Goal: Task Accomplishment & Management: Use online tool/utility

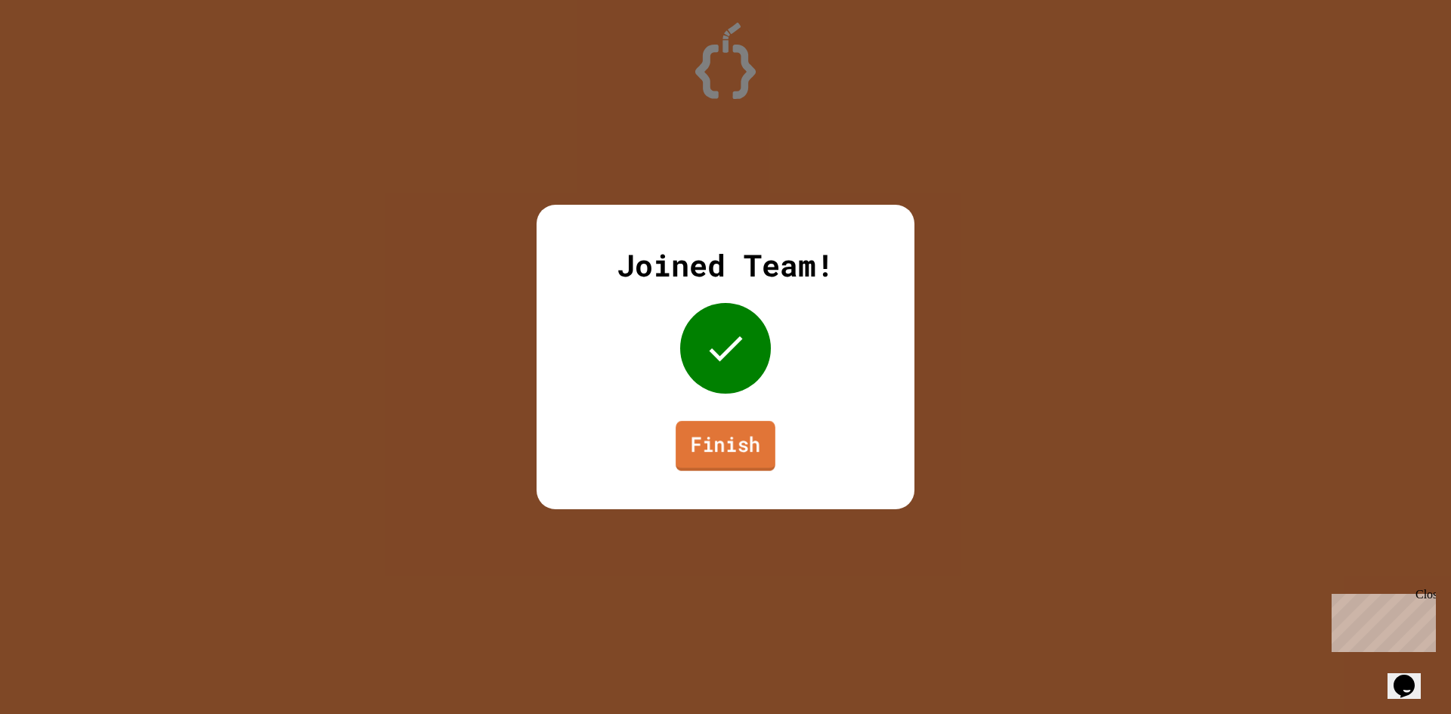
click at [748, 460] on link "Finish" at bounding box center [726, 446] width 100 height 50
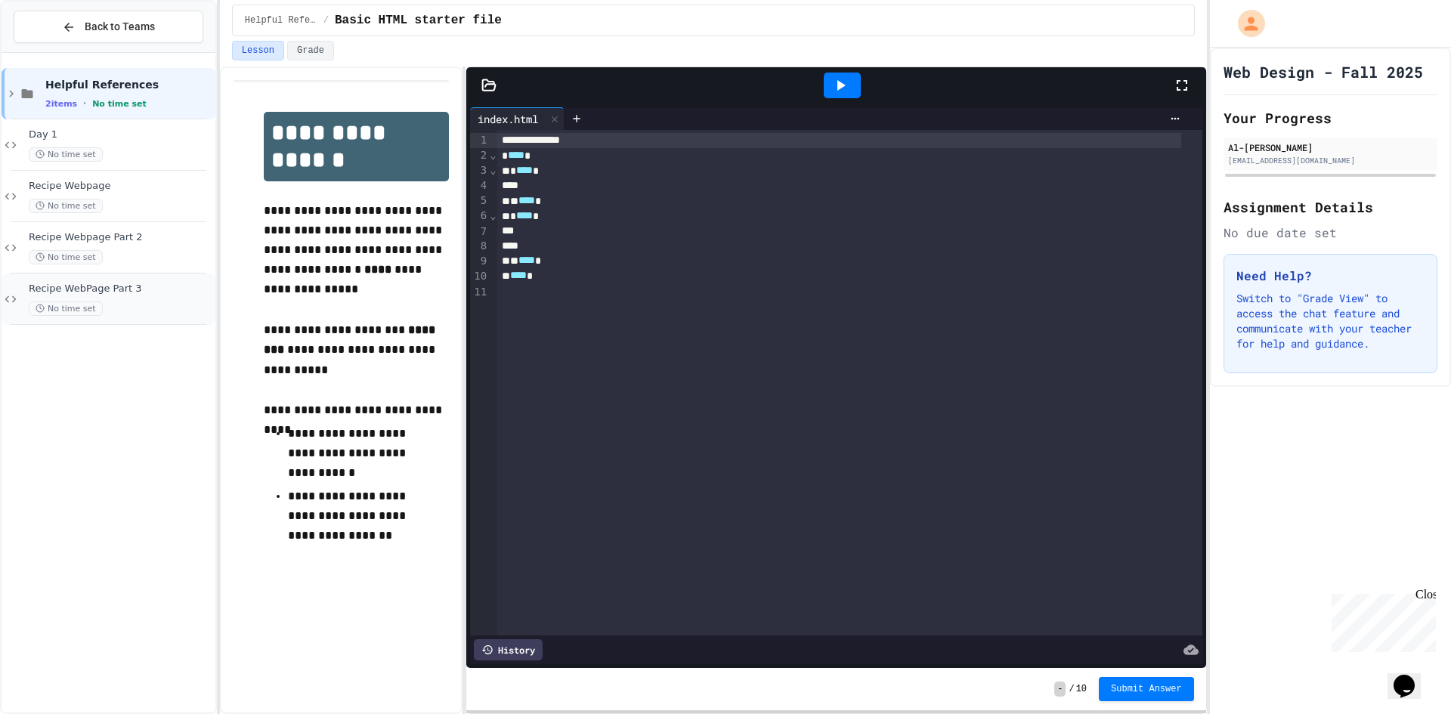
click at [129, 305] on div "No time set" at bounding box center [121, 309] width 184 height 14
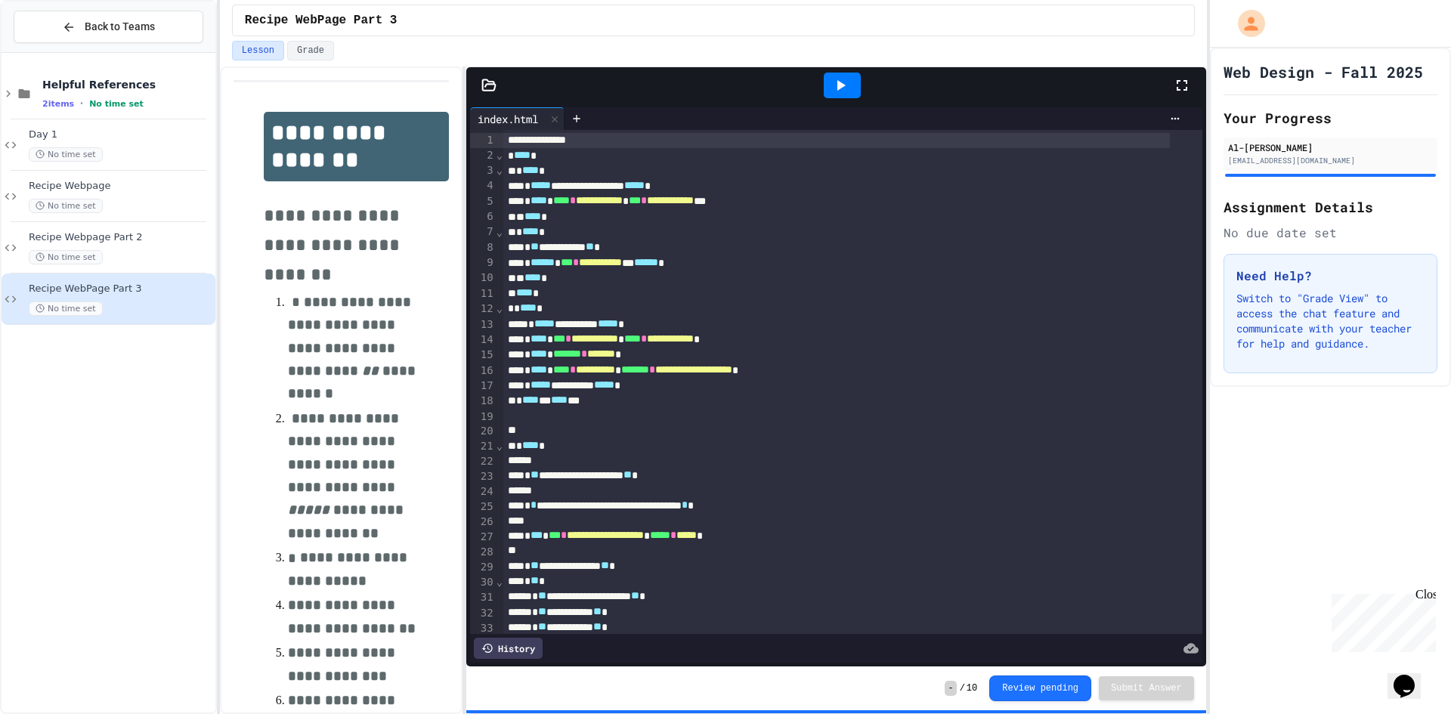
click at [1182, 90] on icon at bounding box center [1182, 85] width 18 height 18
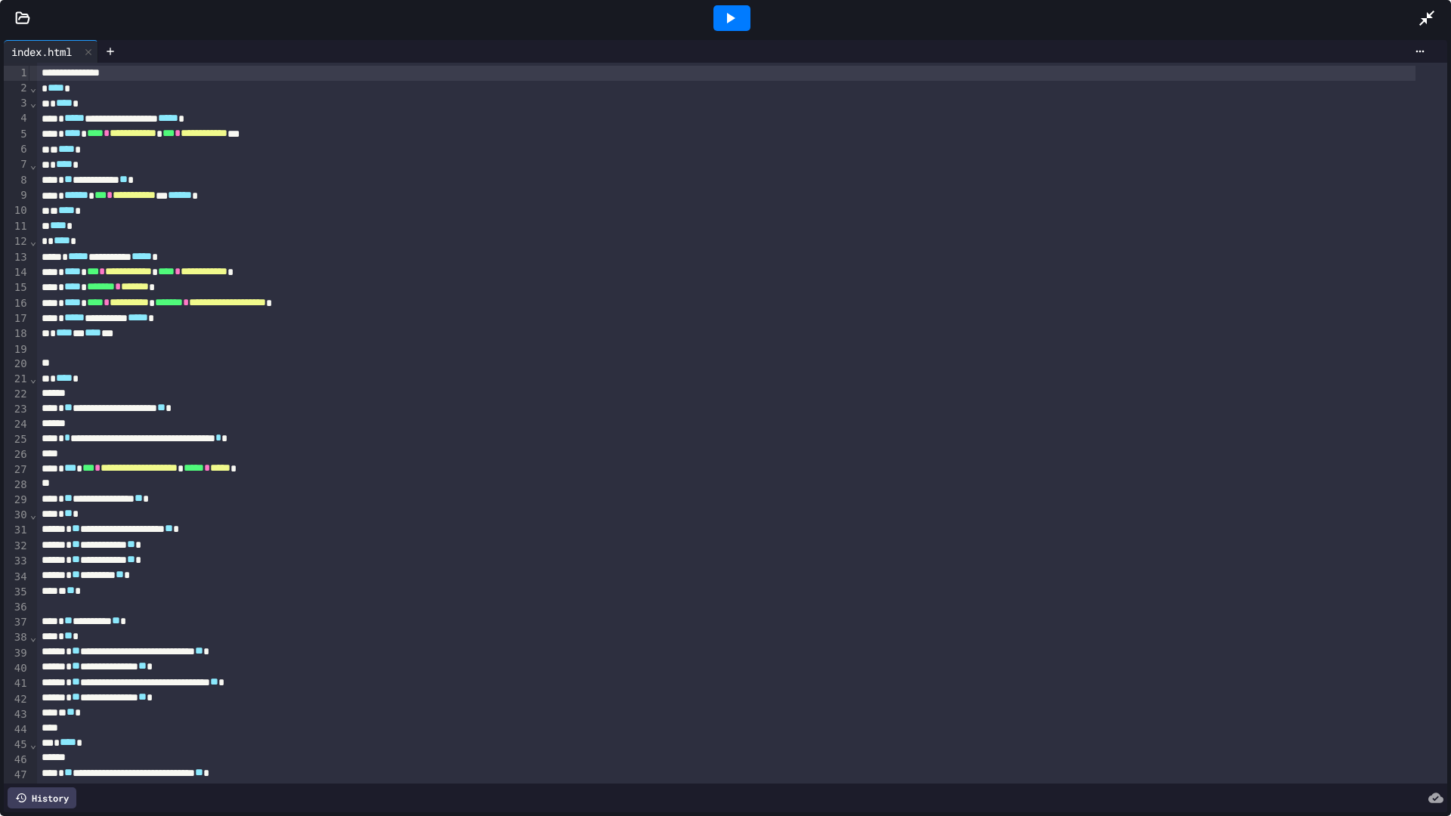
click at [17, 17] on icon at bounding box center [23, 17] width 13 height 11
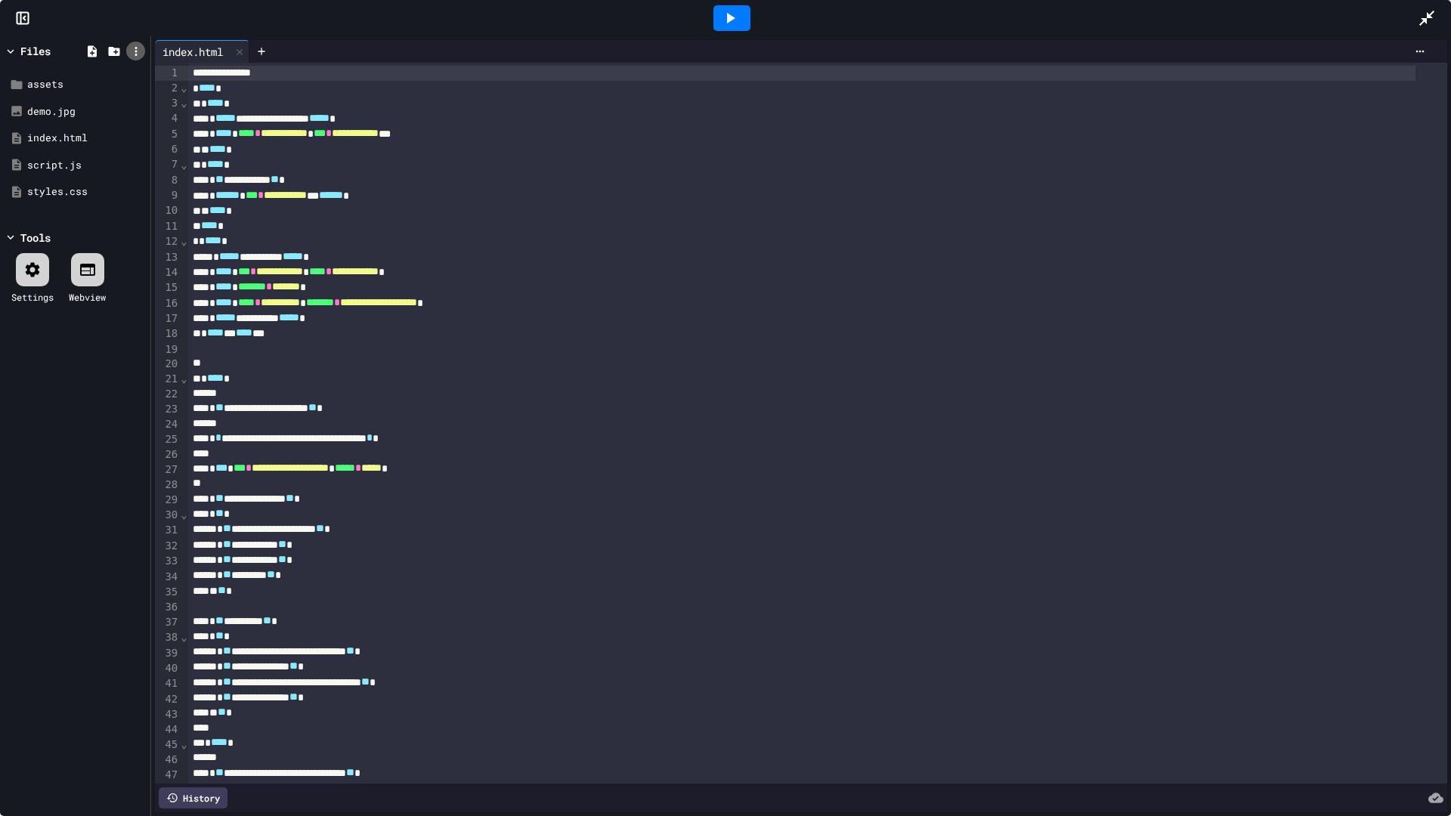
click at [141, 55] on icon at bounding box center [136, 52] width 14 height 14
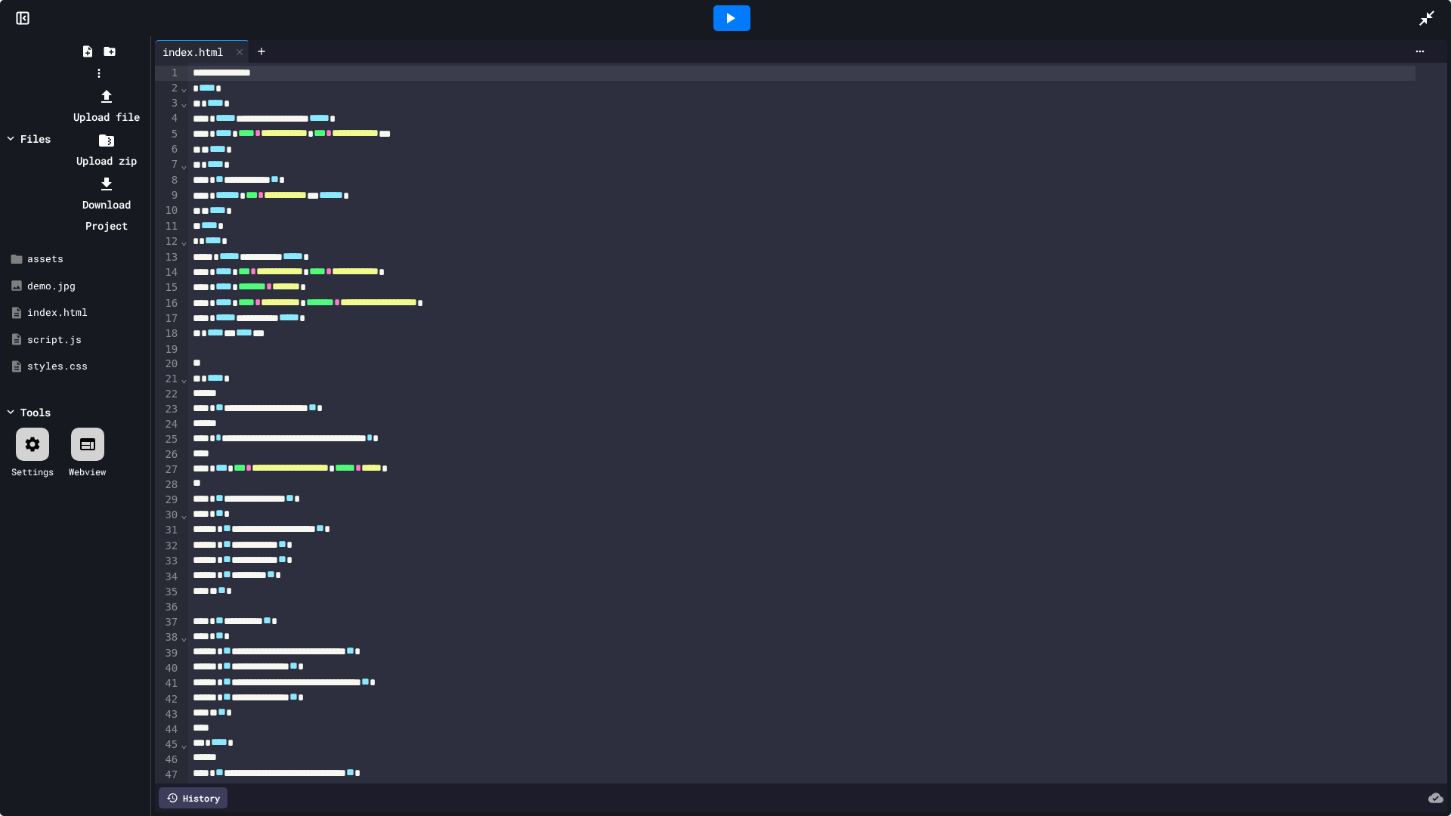
click at [147, 85] on div at bounding box center [99, 85] width 96 height 0
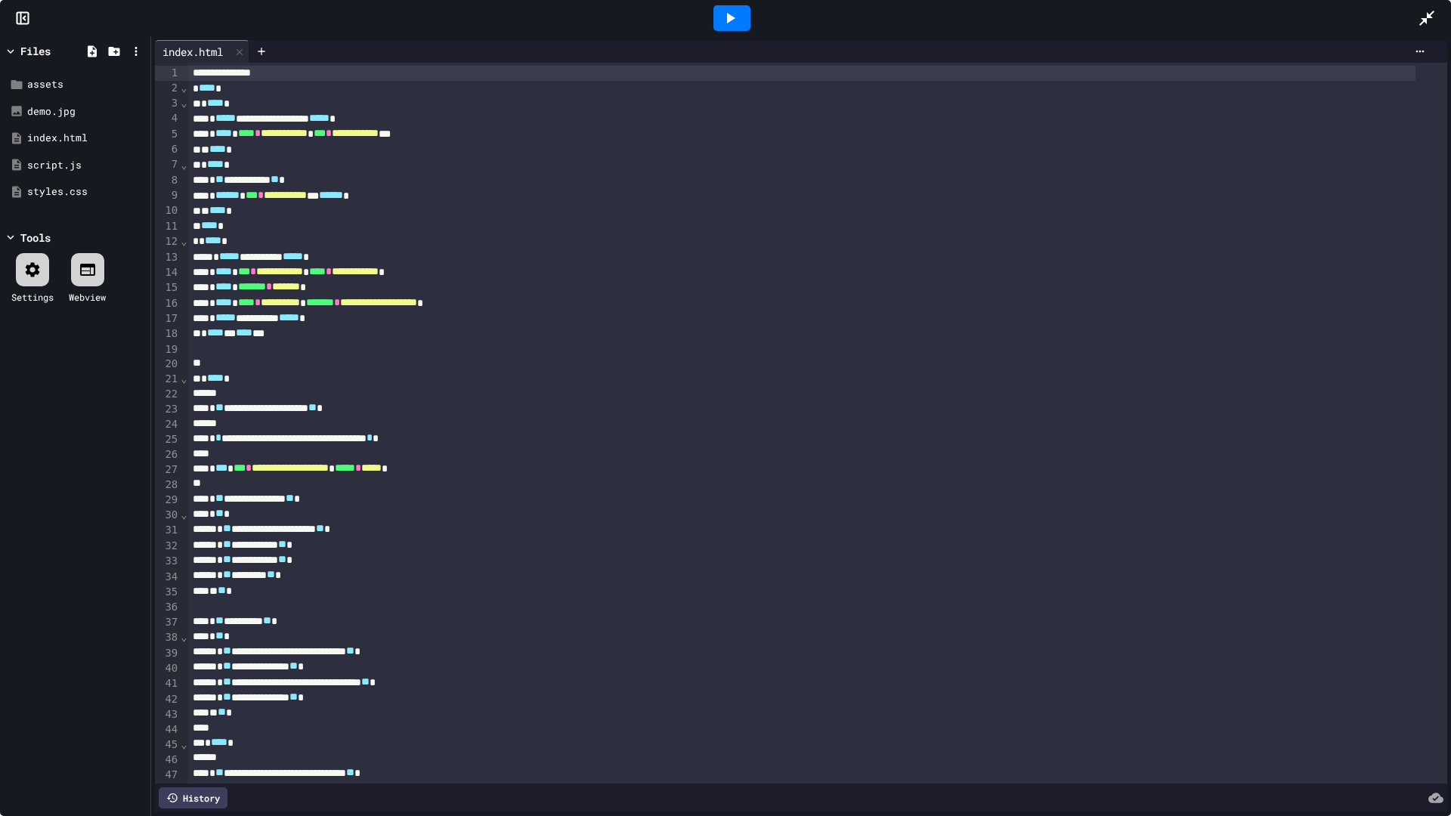
click at [1414, 54] on icon at bounding box center [1420, 51] width 12 height 12
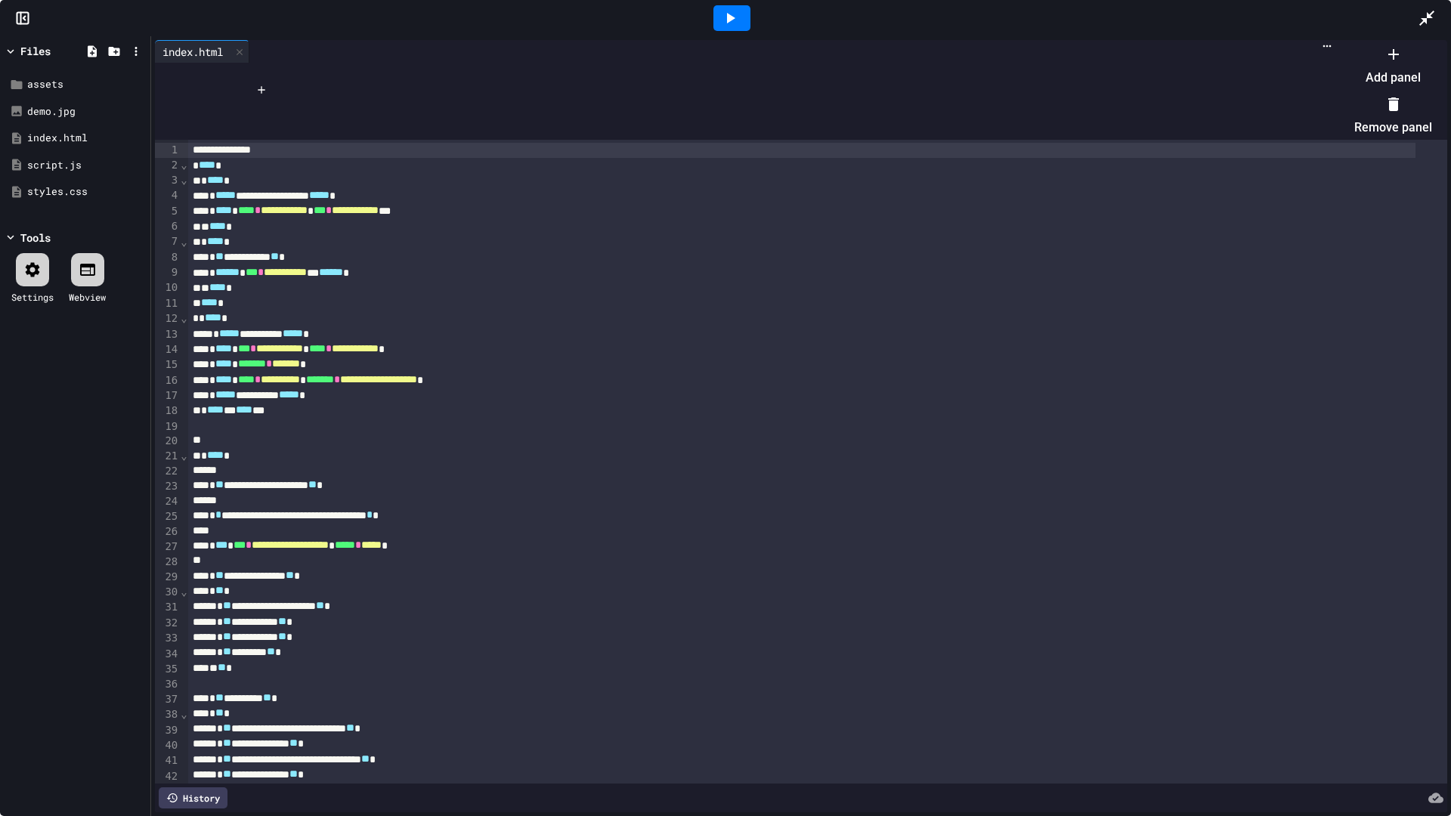
click at [1403, 42] on div at bounding box center [1385, 42] width 93 height 0
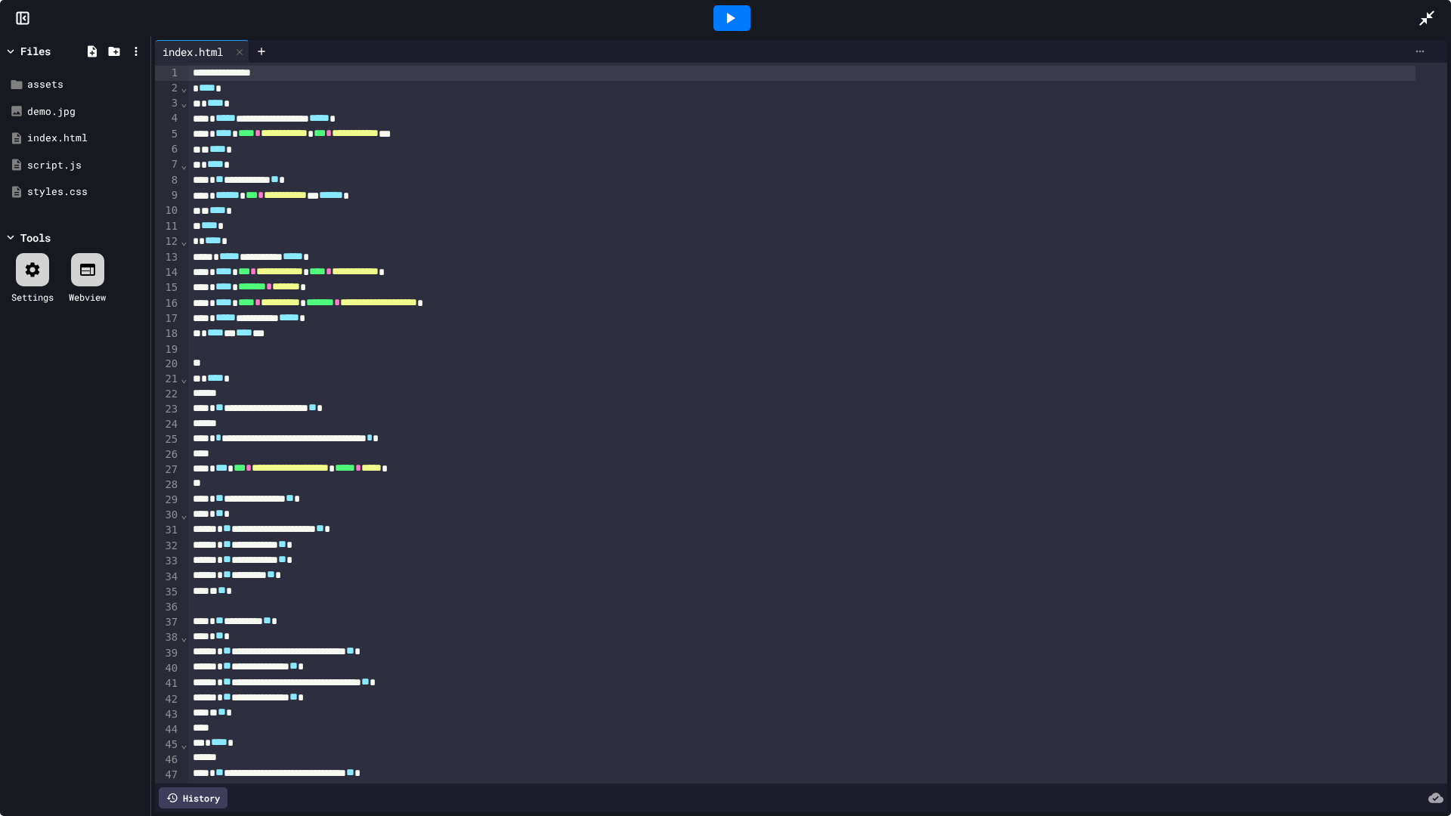
click at [1414, 48] on icon at bounding box center [1420, 51] width 12 height 12
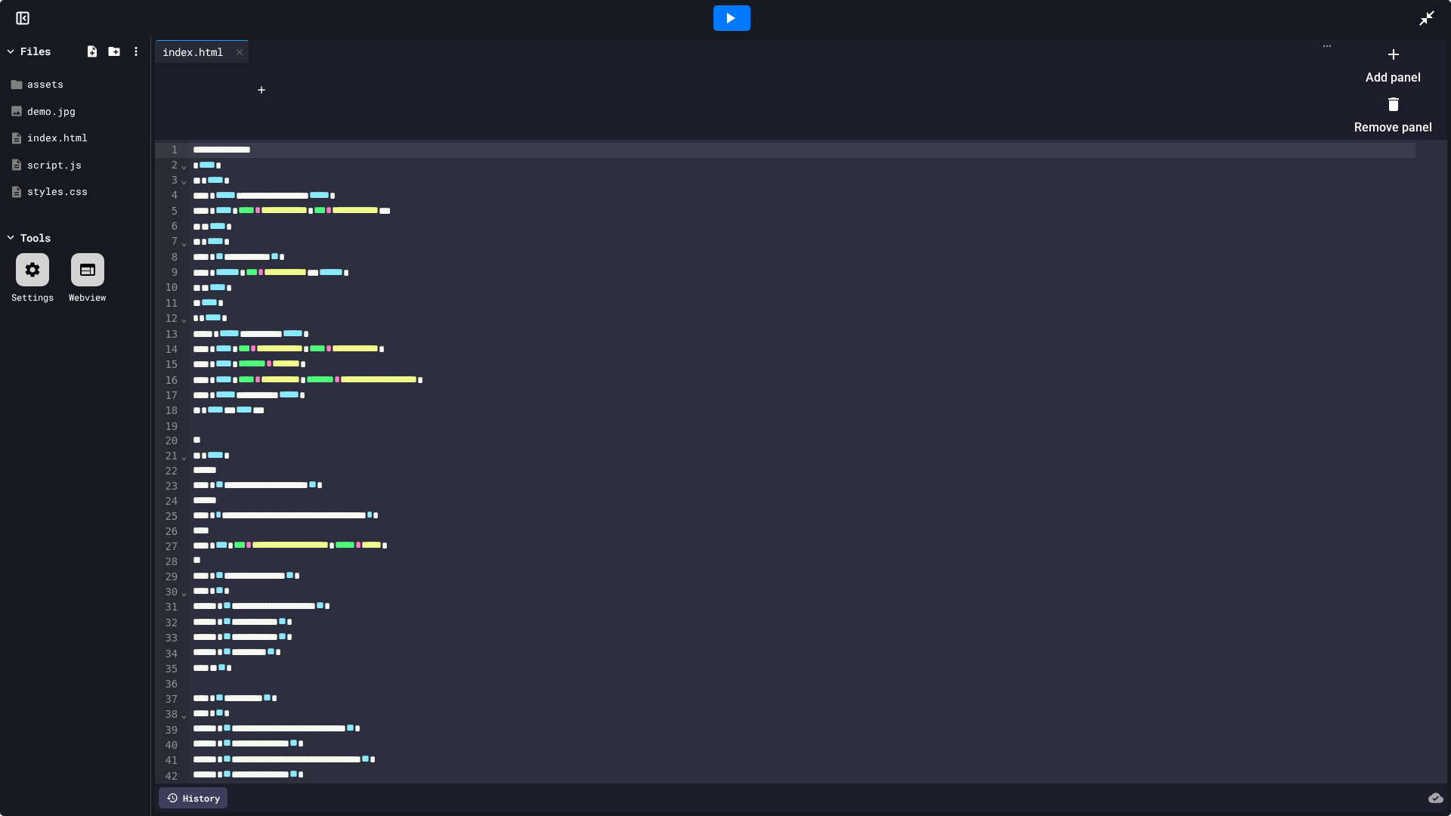
click at [1403, 42] on div at bounding box center [1385, 42] width 93 height 0
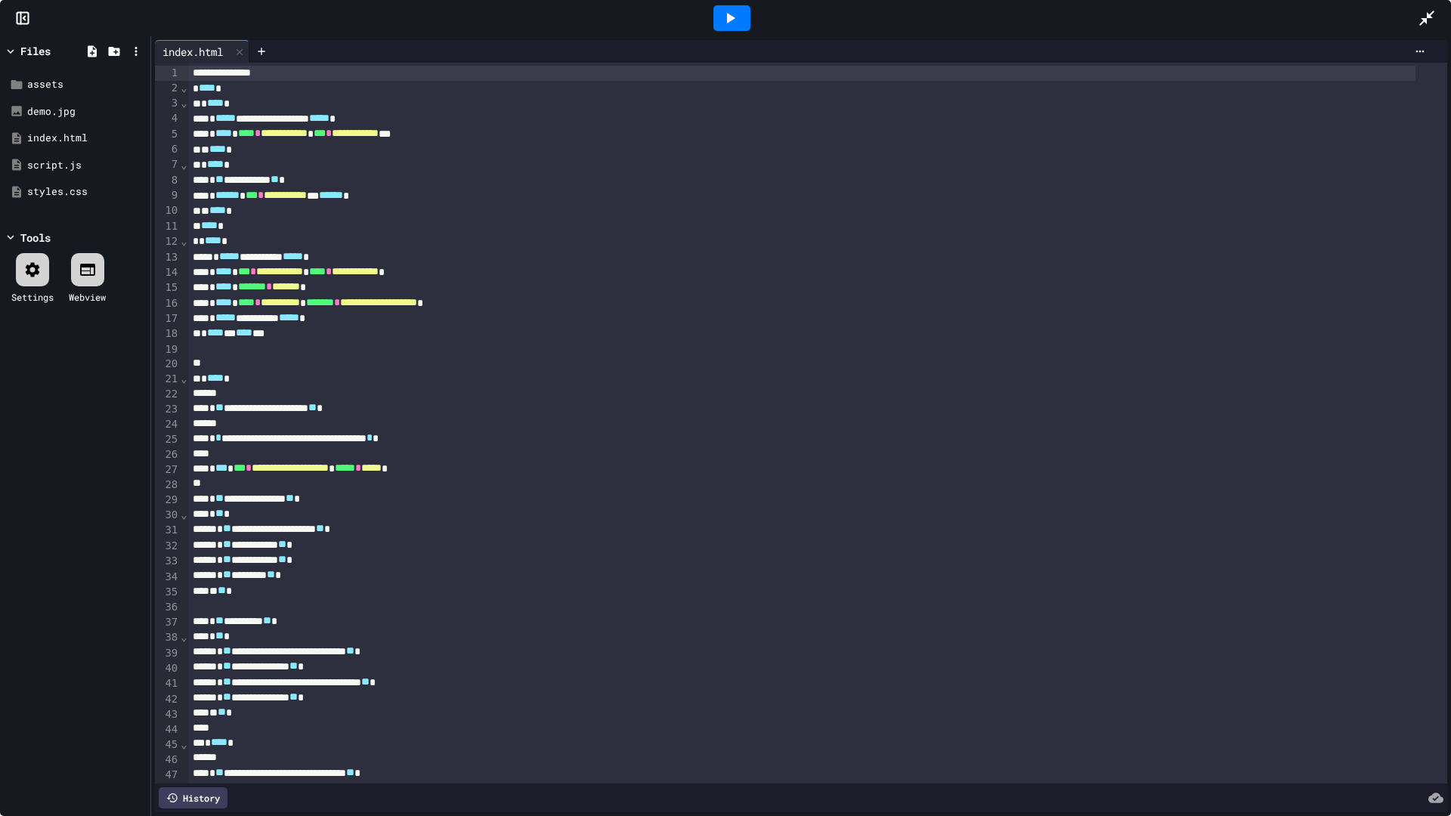
click at [1418, 12] on icon at bounding box center [1427, 18] width 18 height 18
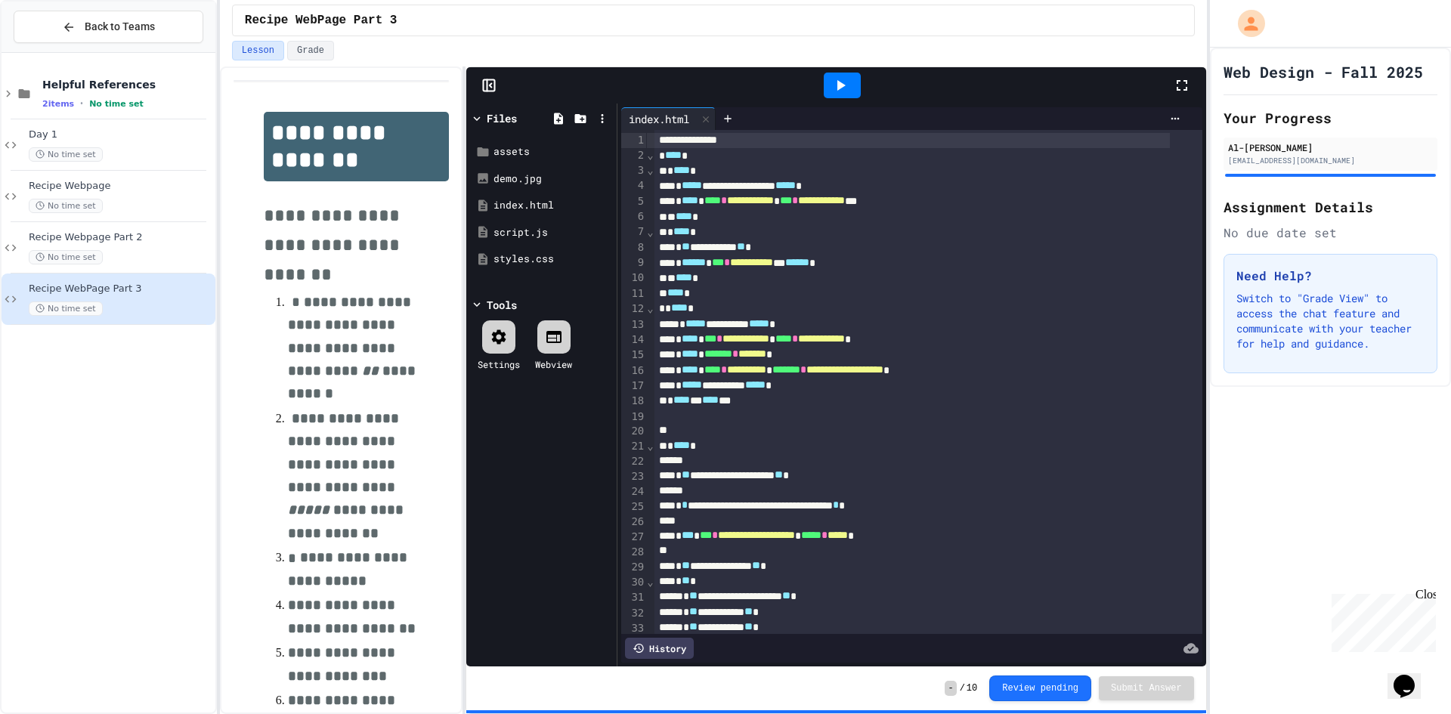
drag, startPoint x: 1418, startPoint y: 12, endPoint x: 1133, endPoint y: 81, distance: 293.2
click at [1133, 81] on div at bounding box center [842, 85] width 661 height 41
click at [599, 116] on icon at bounding box center [603, 119] width 14 height 14
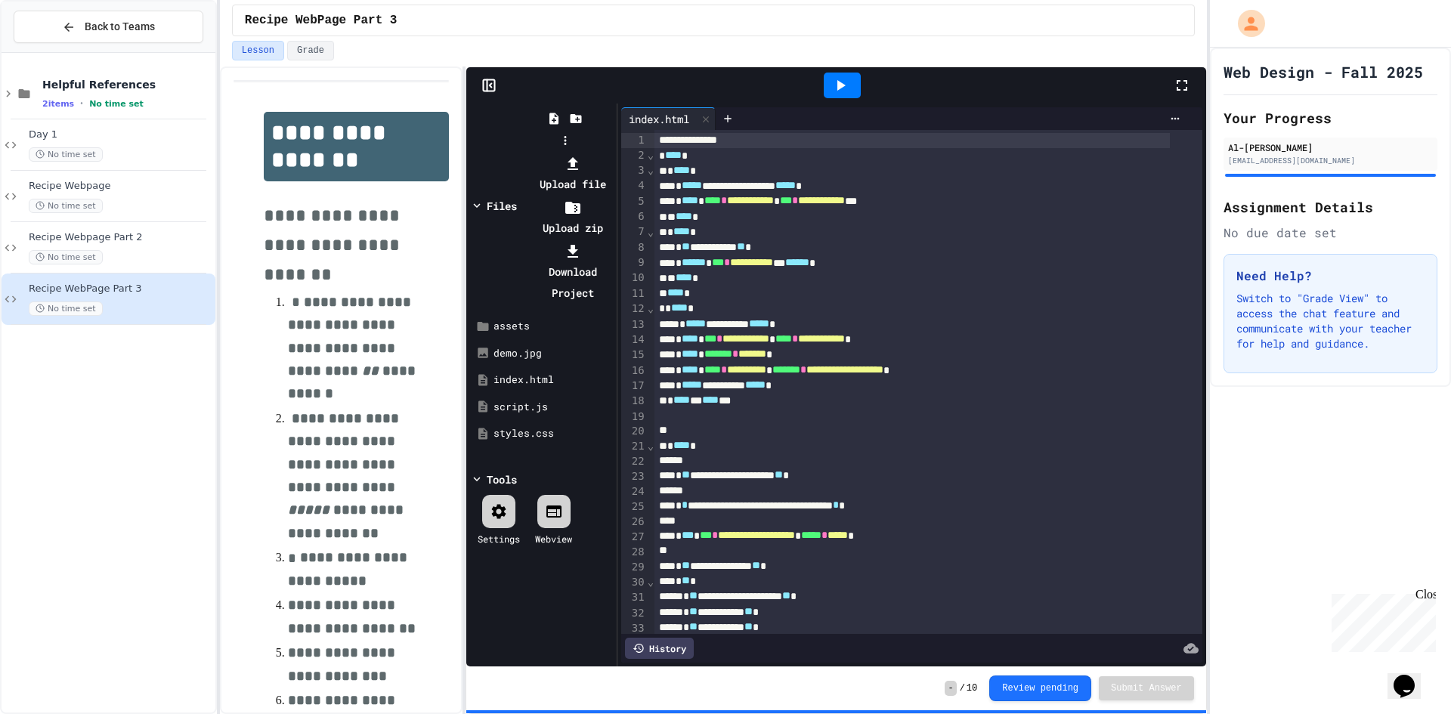
click at [613, 240] on li "Download Project" at bounding box center [572, 271] width 81 height 63
